Goal: Task Accomplishment & Management: Manage account settings

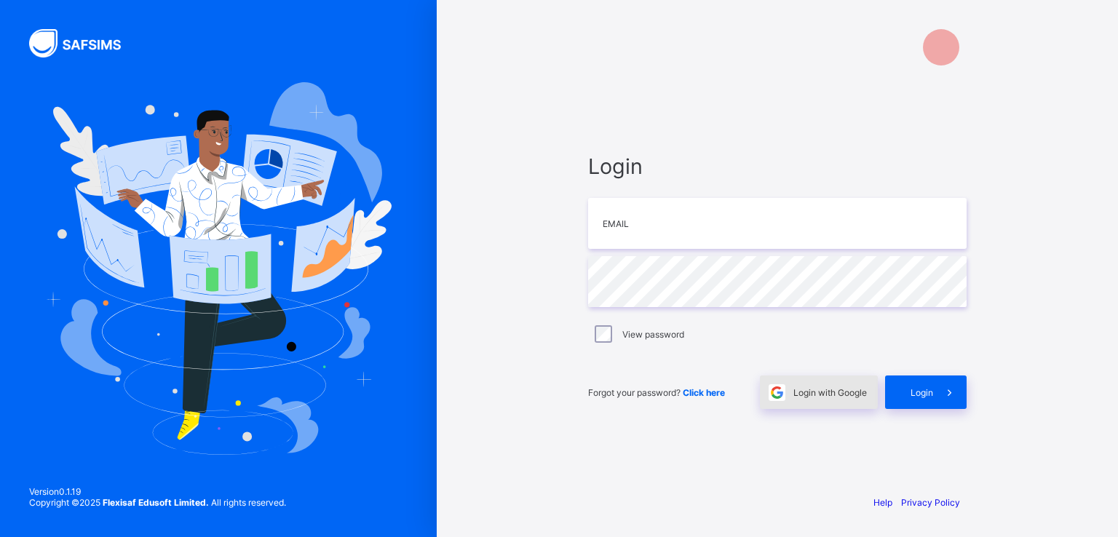
click at [799, 398] on div "Login with Google" at bounding box center [819, 392] width 118 height 33
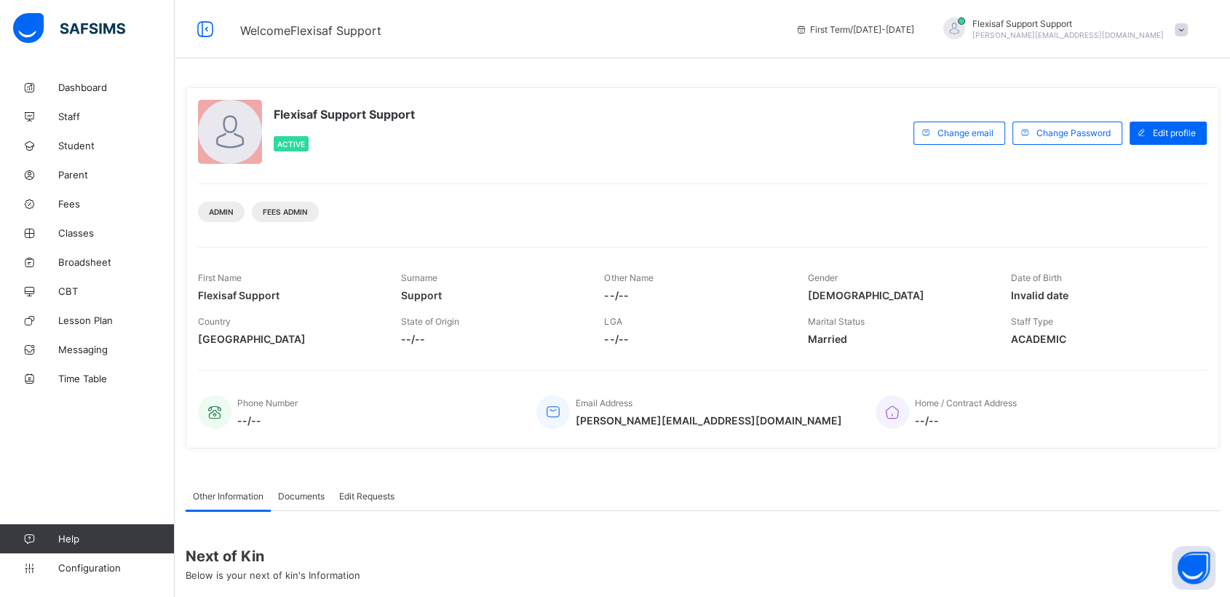
click at [1188, 32] on span at bounding box center [1181, 29] width 13 height 13
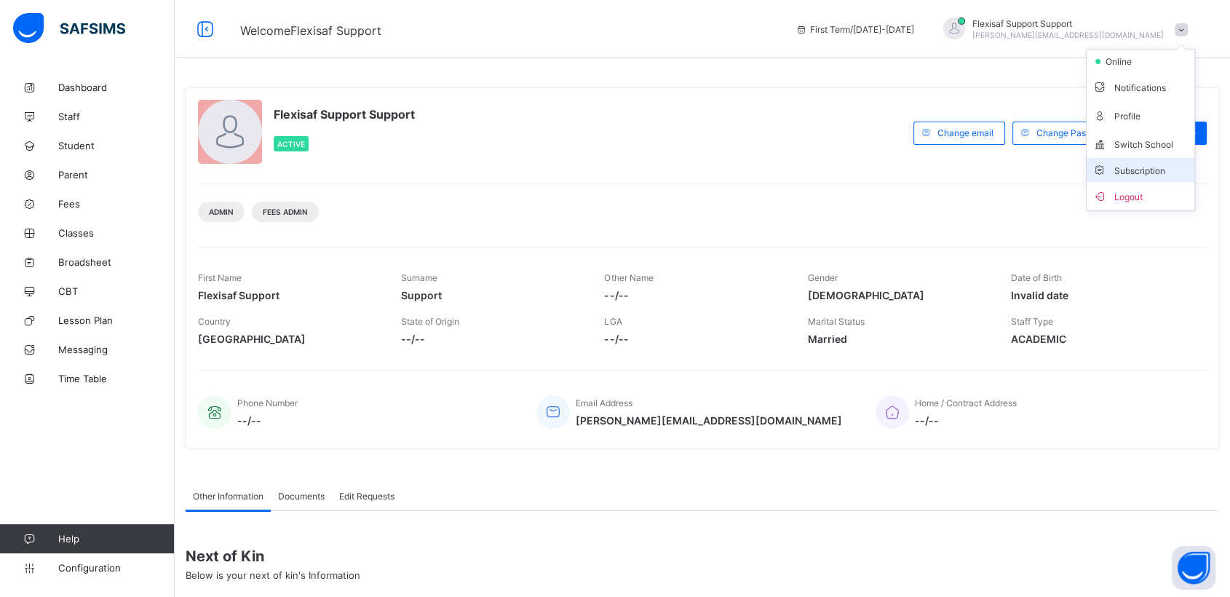
click at [1138, 170] on span "Subscription" at bounding box center [1128, 170] width 73 height 11
